Goal: Information Seeking & Learning: Learn about a topic

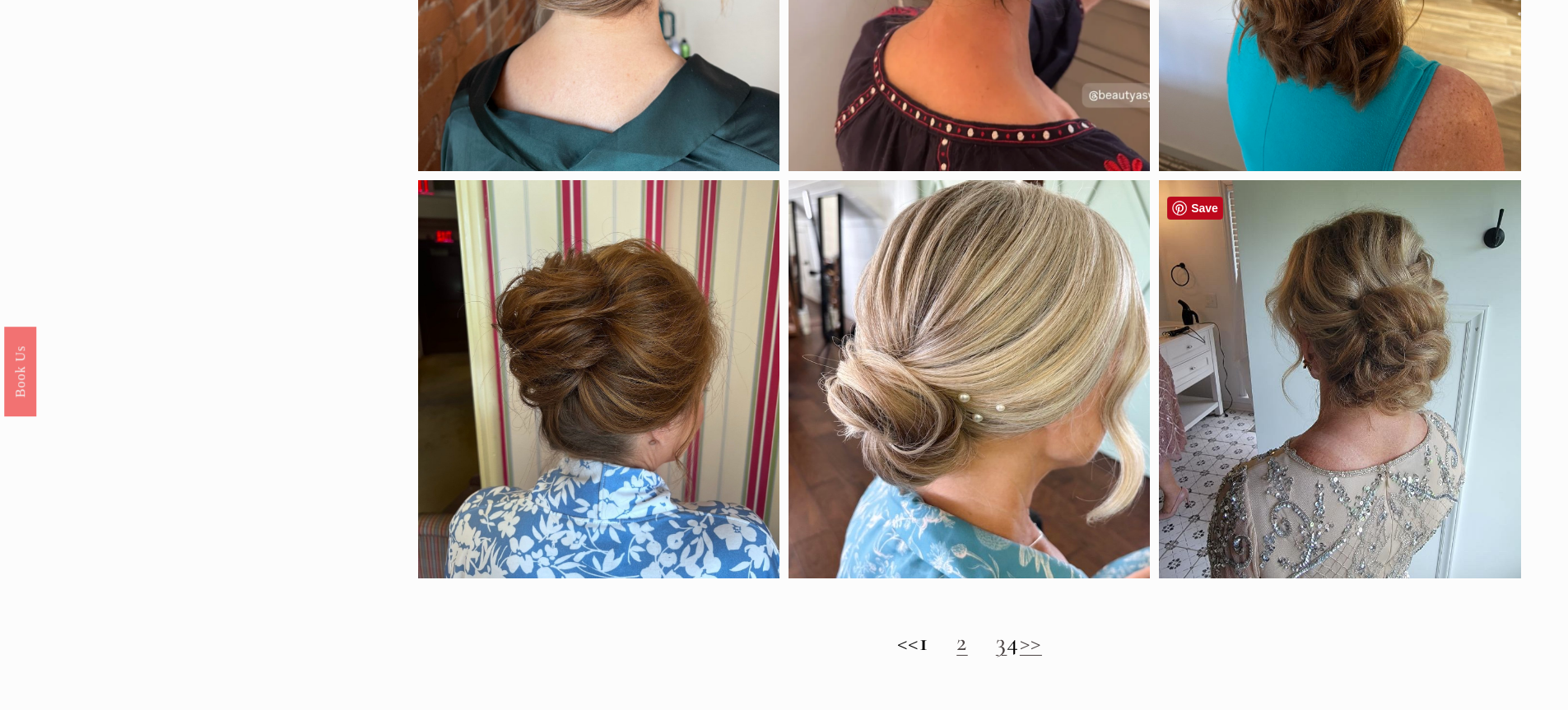
scroll to position [1399, 0]
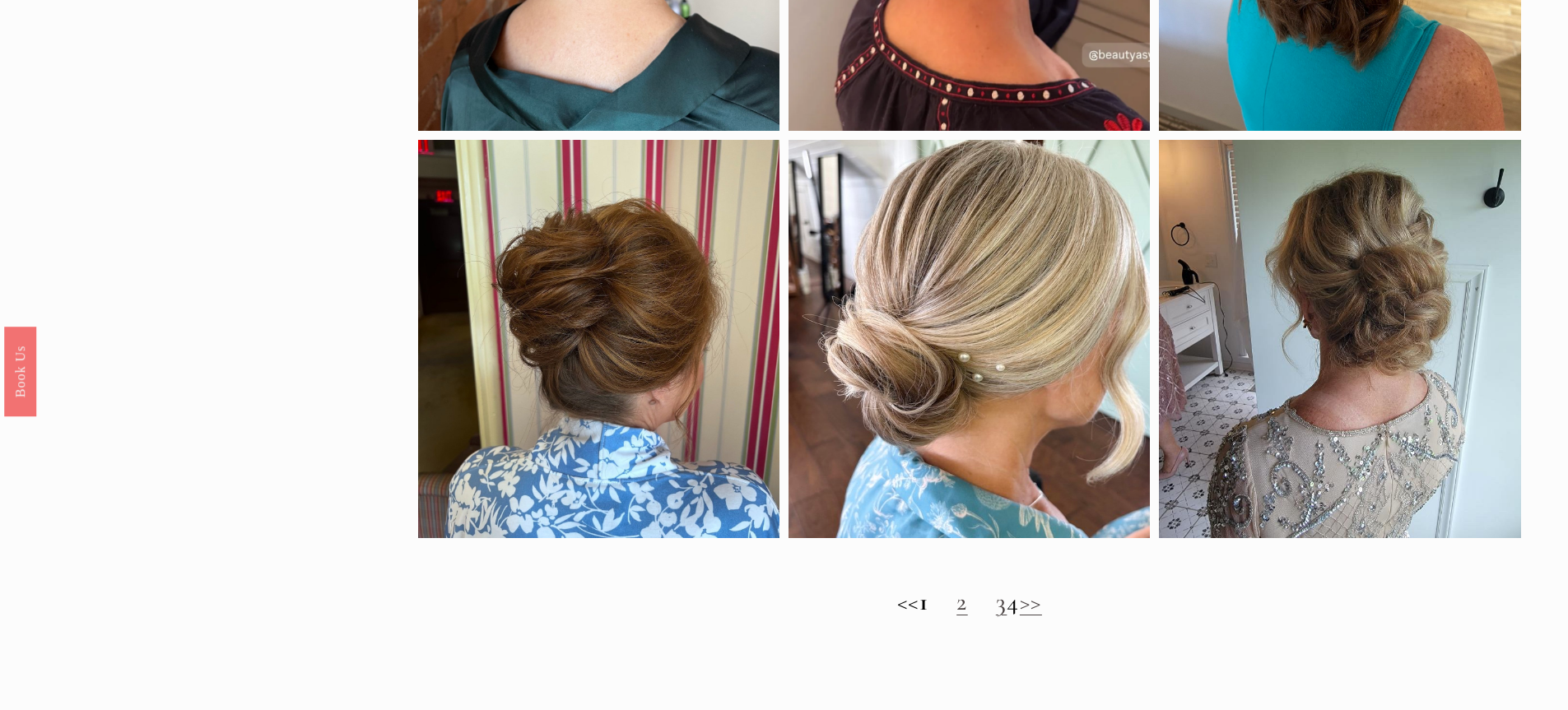
click at [1042, 617] on link ">>" at bounding box center [1030, 601] width 22 height 31
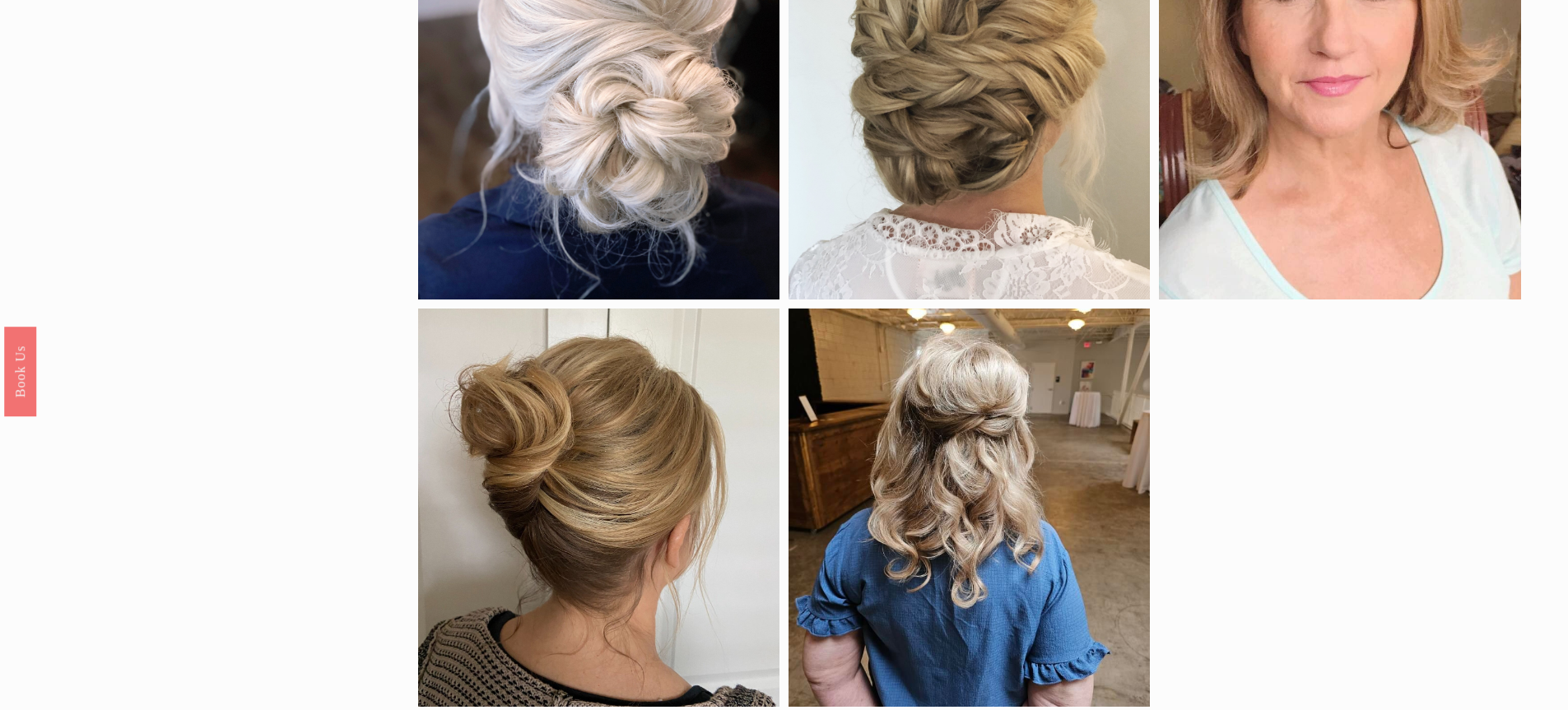
scroll to position [1399, 0]
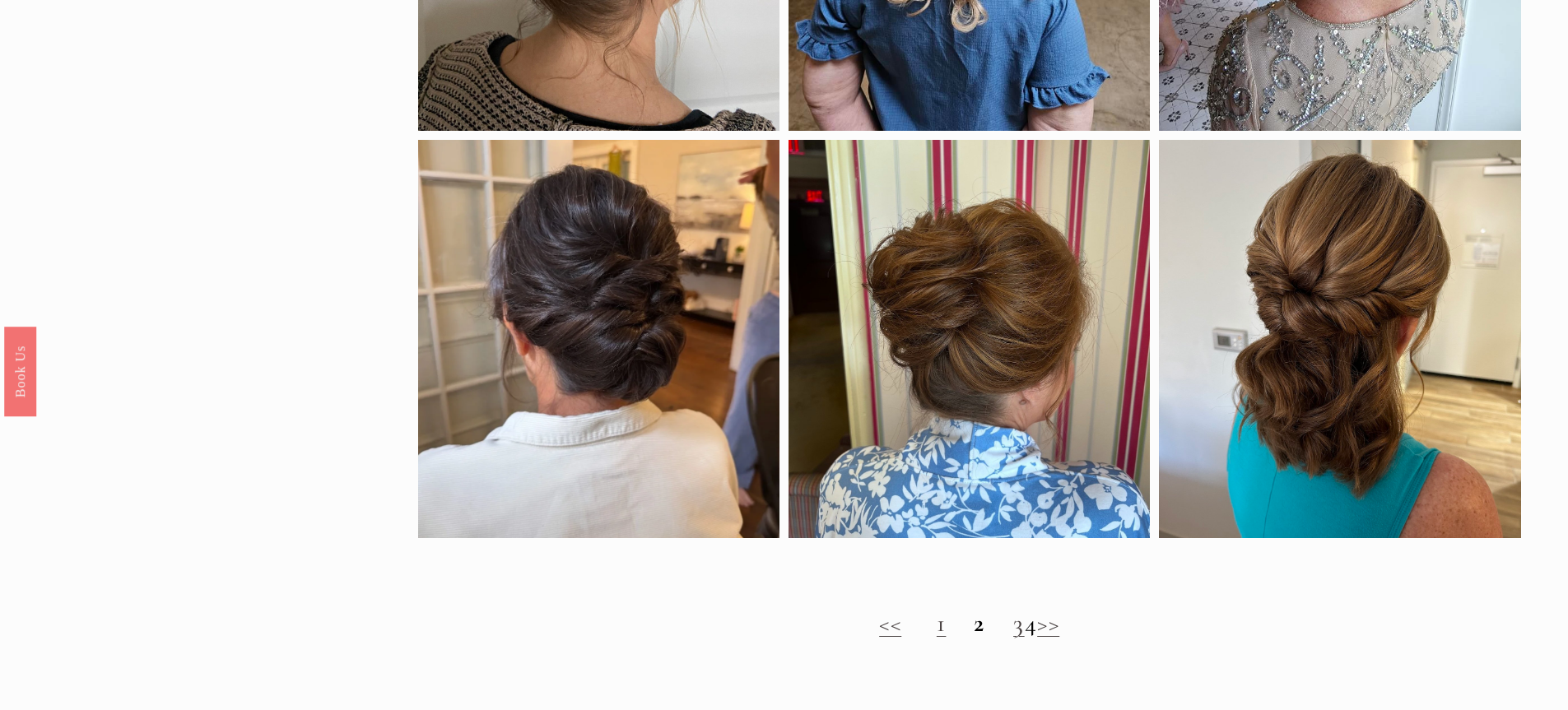
click at [1059, 638] on link ">>" at bounding box center [1048, 623] width 22 height 31
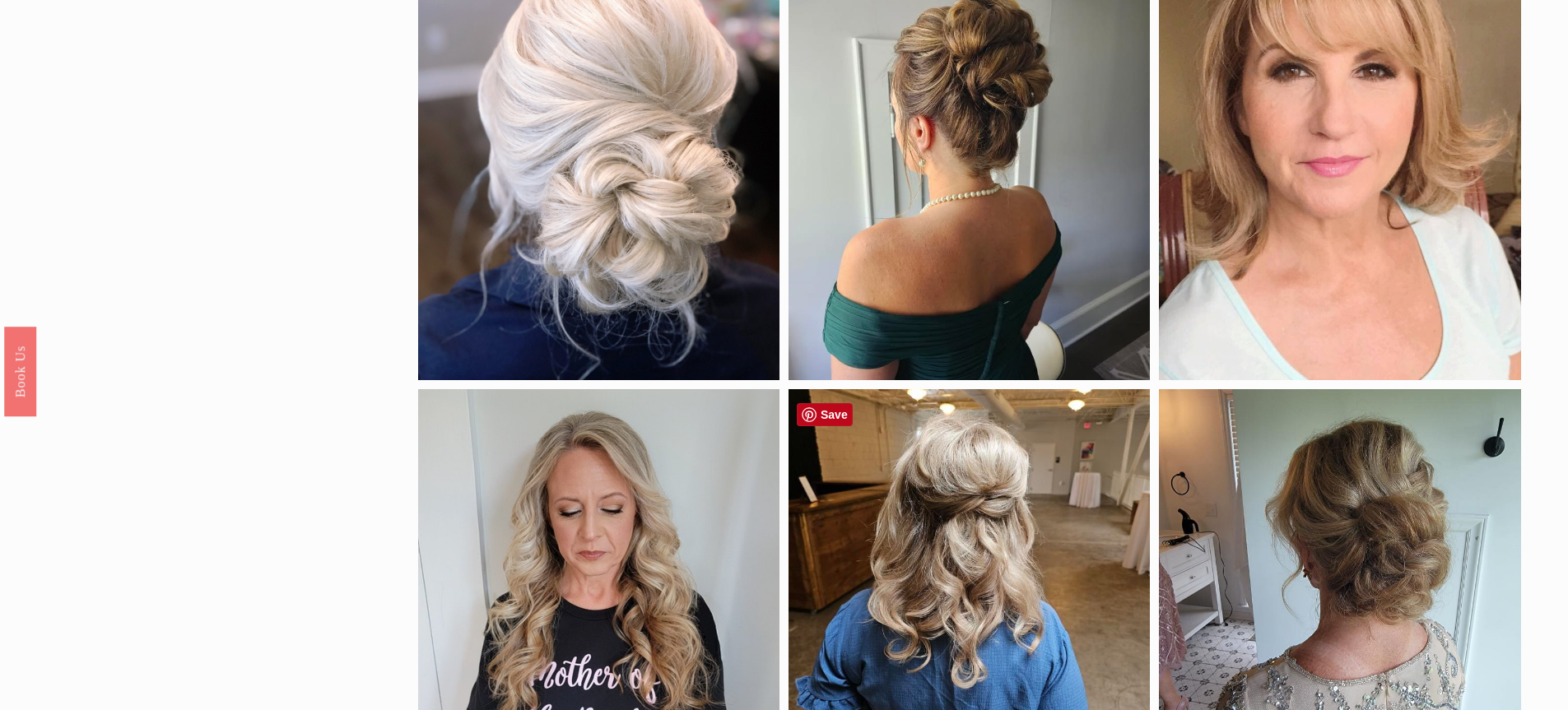
scroll to position [741, 0]
